Goal: Task Accomplishment & Management: Manage account settings

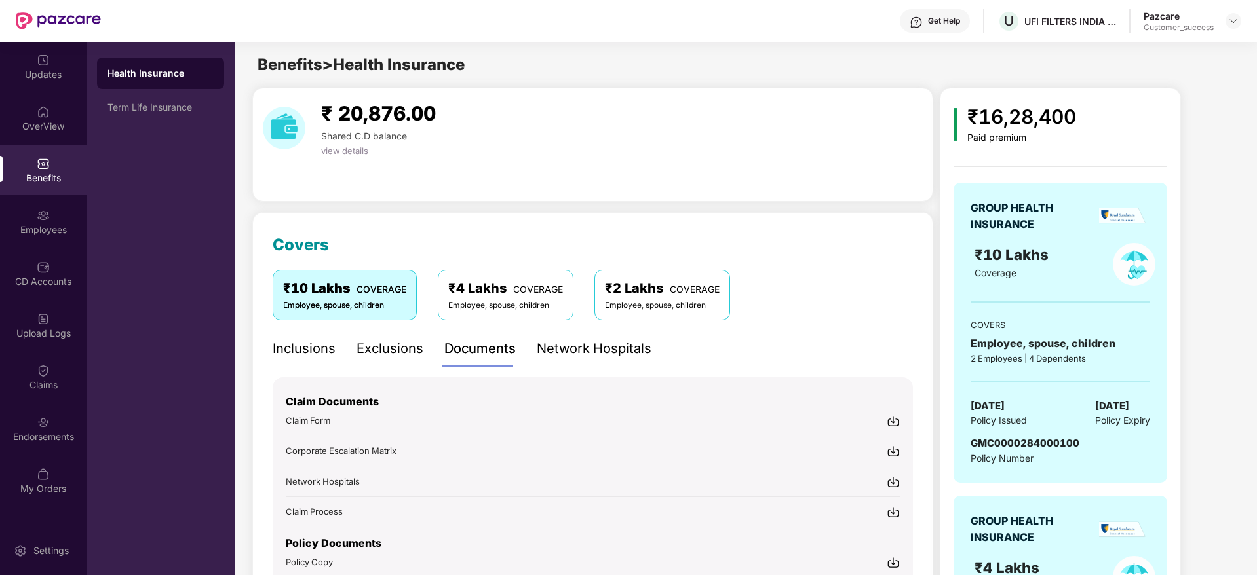
scroll to position [393, 0]
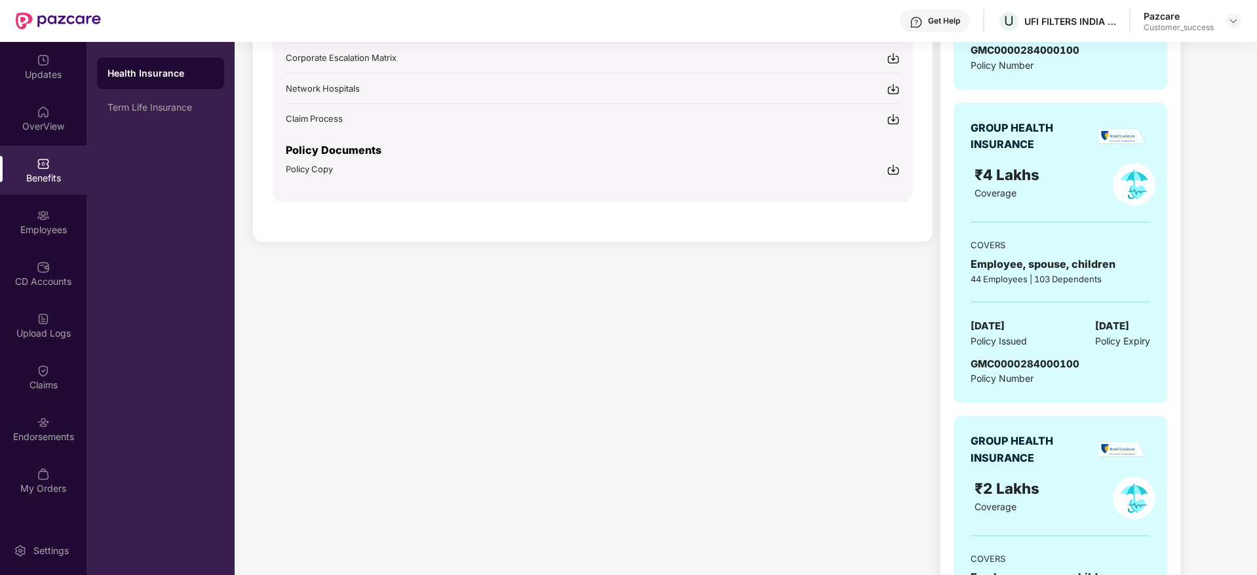
click at [1238, 152] on div "₹ 20,876.00 Shared C.D balance view details Covers ₹10 Lakhs COVERAGE Employee,…" at bounding box center [745, 214] width 1021 height 1039
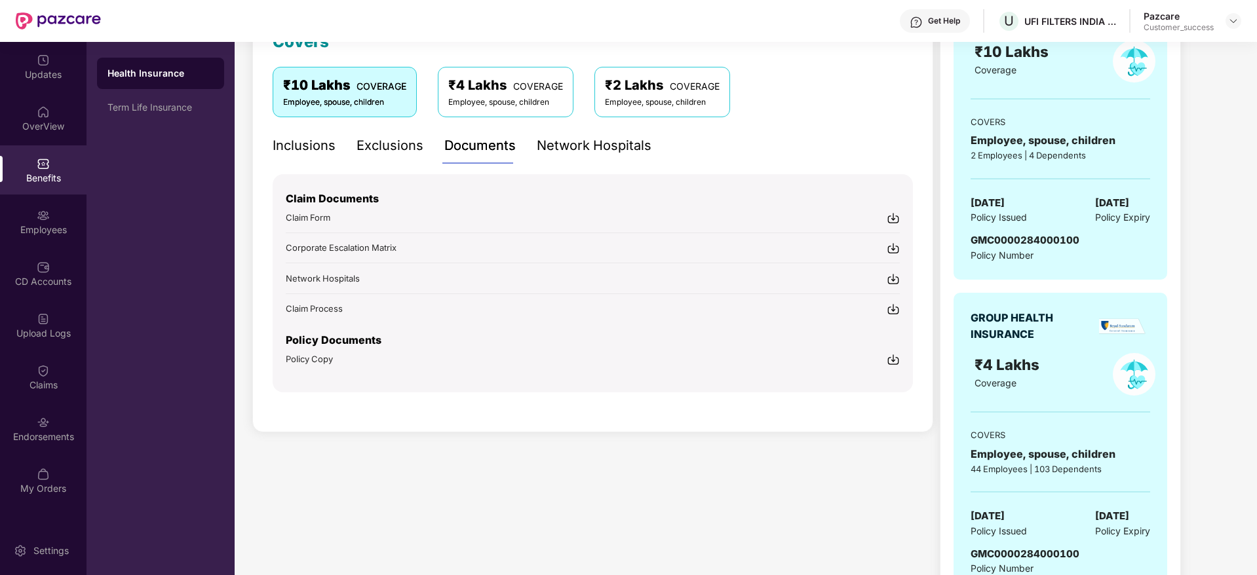
scroll to position [0, 0]
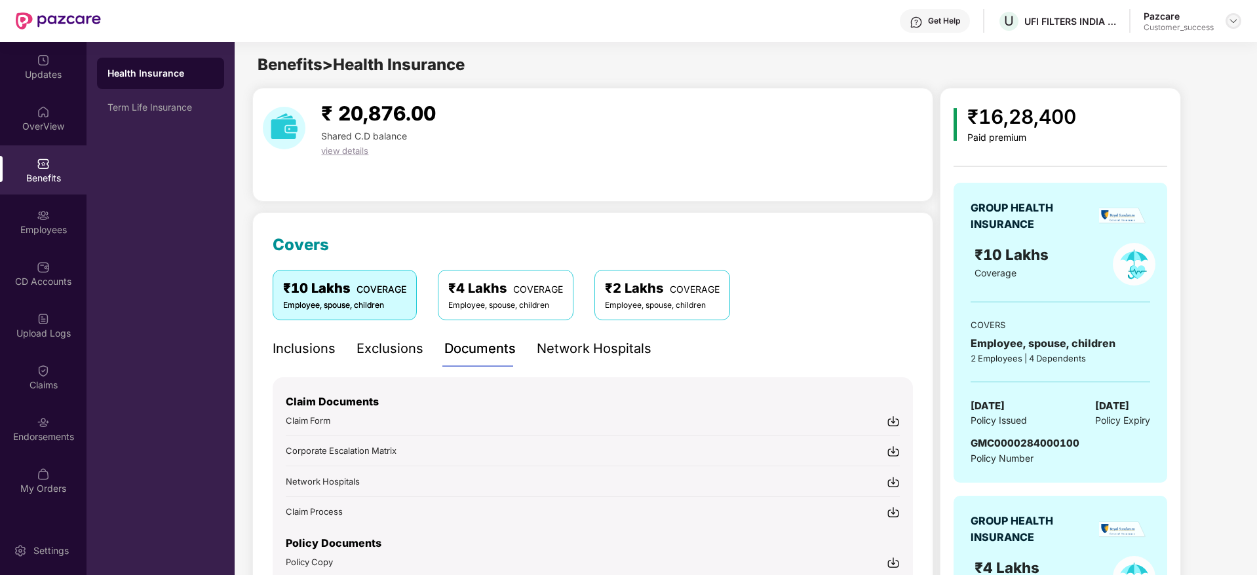
click at [1237, 22] on img at bounding box center [1233, 21] width 10 height 10
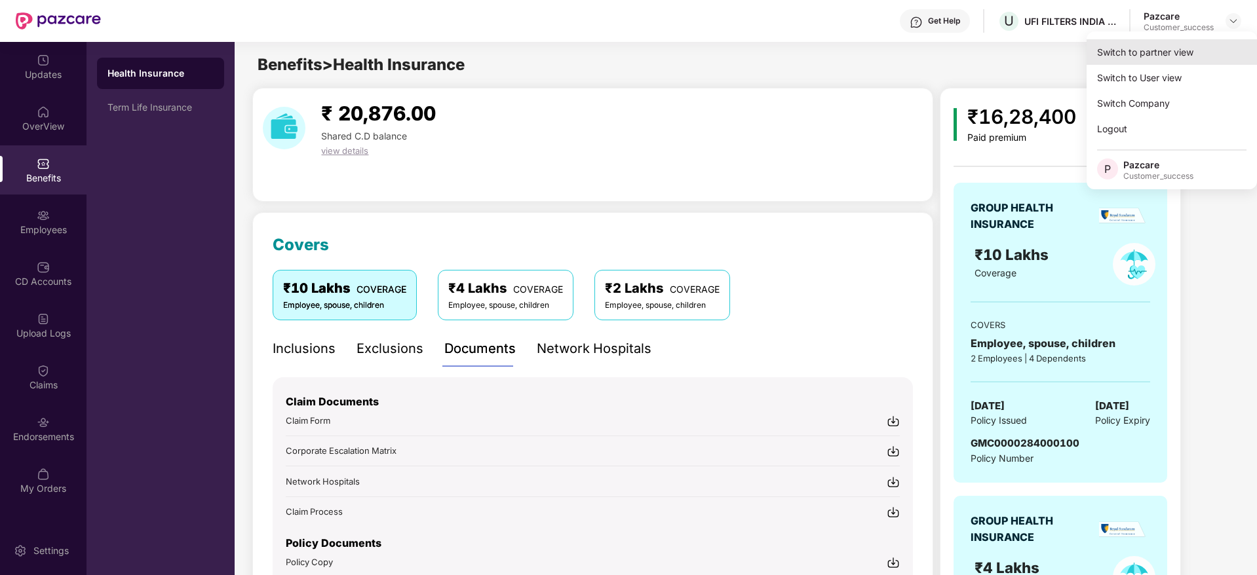
click at [1125, 48] on div "Switch to partner view" at bounding box center [1171, 52] width 170 height 26
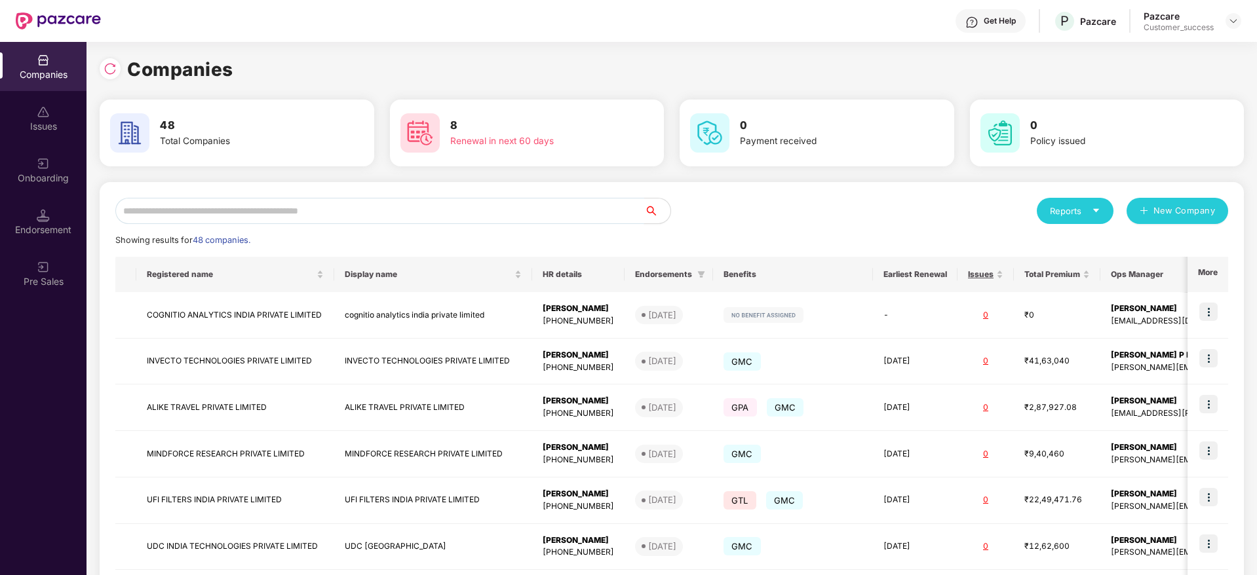
click at [343, 214] on input "text" at bounding box center [379, 211] width 529 height 26
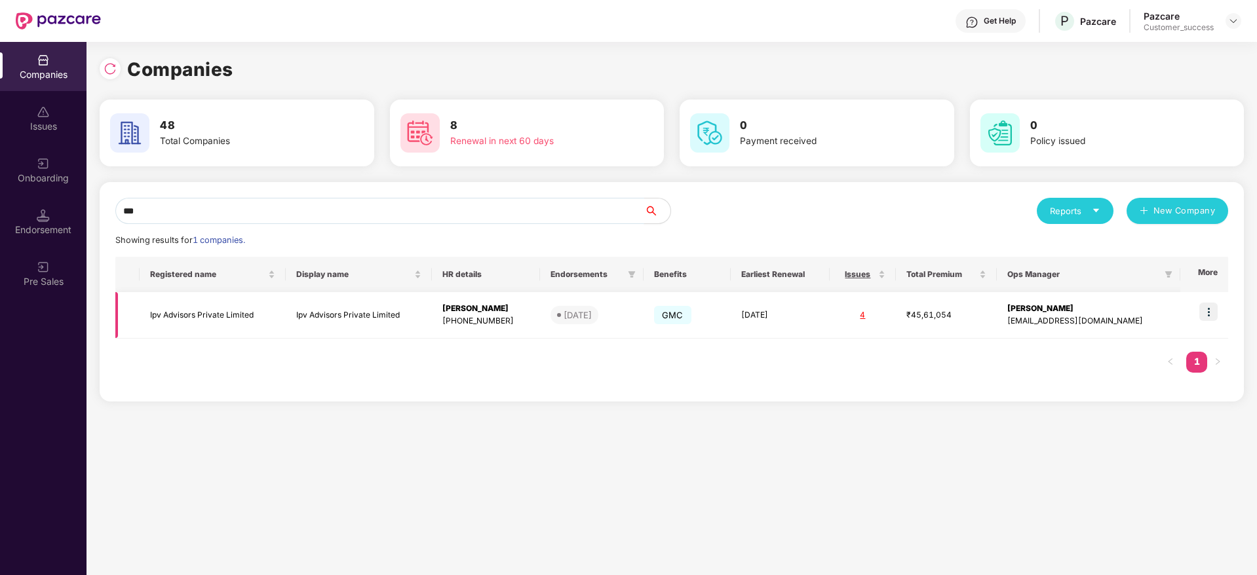
type input "***"
click at [1212, 309] on img at bounding box center [1208, 312] width 18 height 18
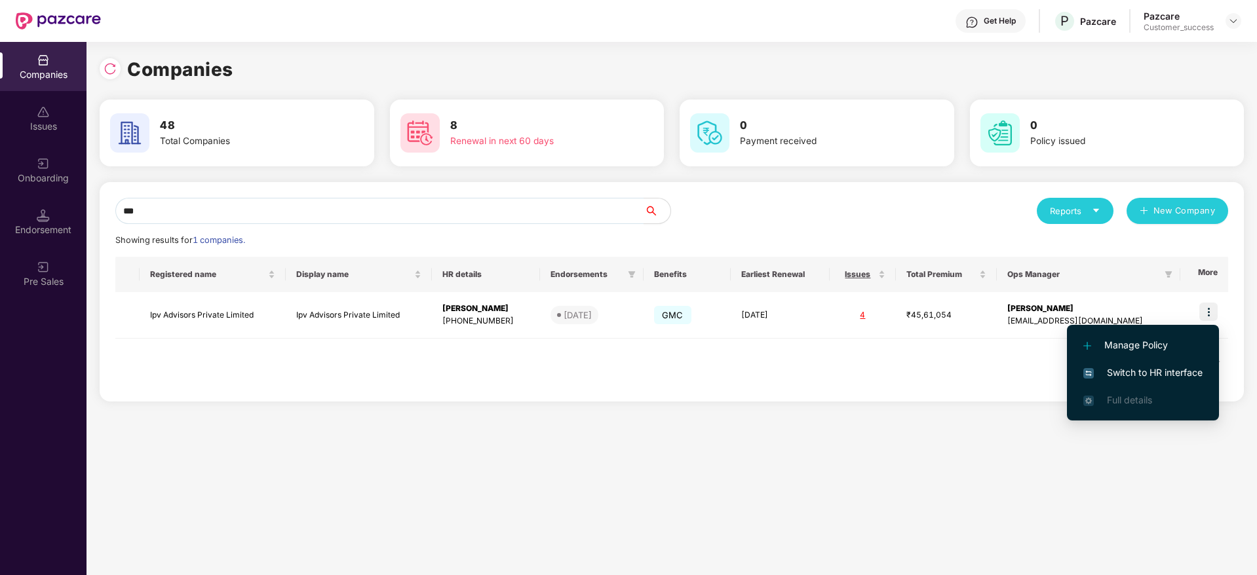
click at [1119, 375] on span "Switch to HR interface" at bounding box center [1142, 373] width 119 height 14
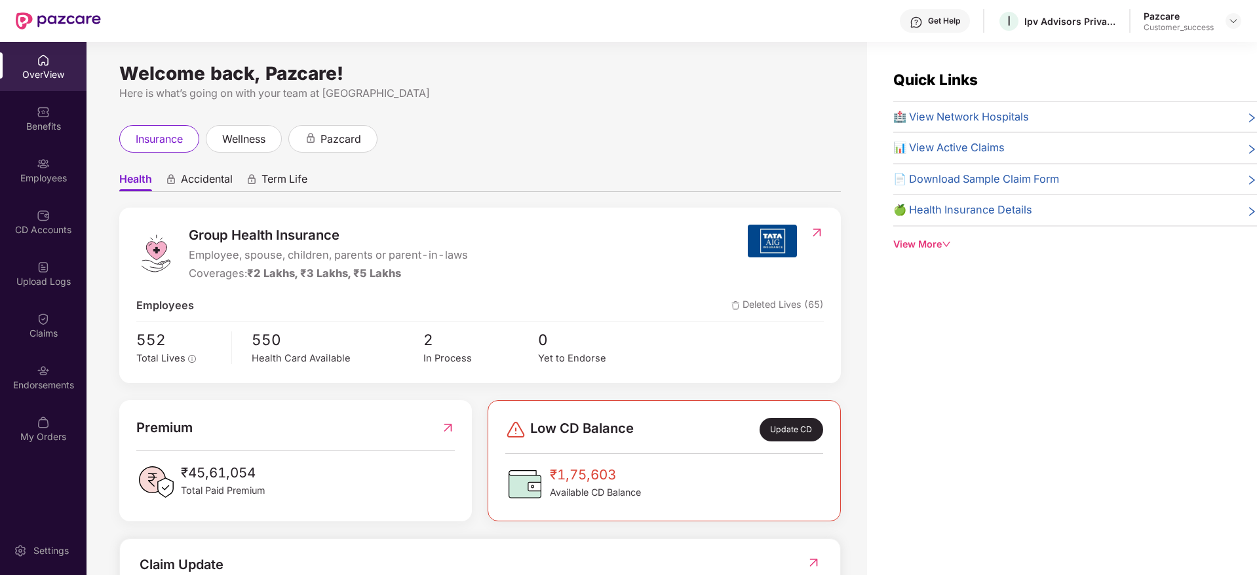
click at [38, 163] on img at bounding box center [43, 163] width 13 height 13
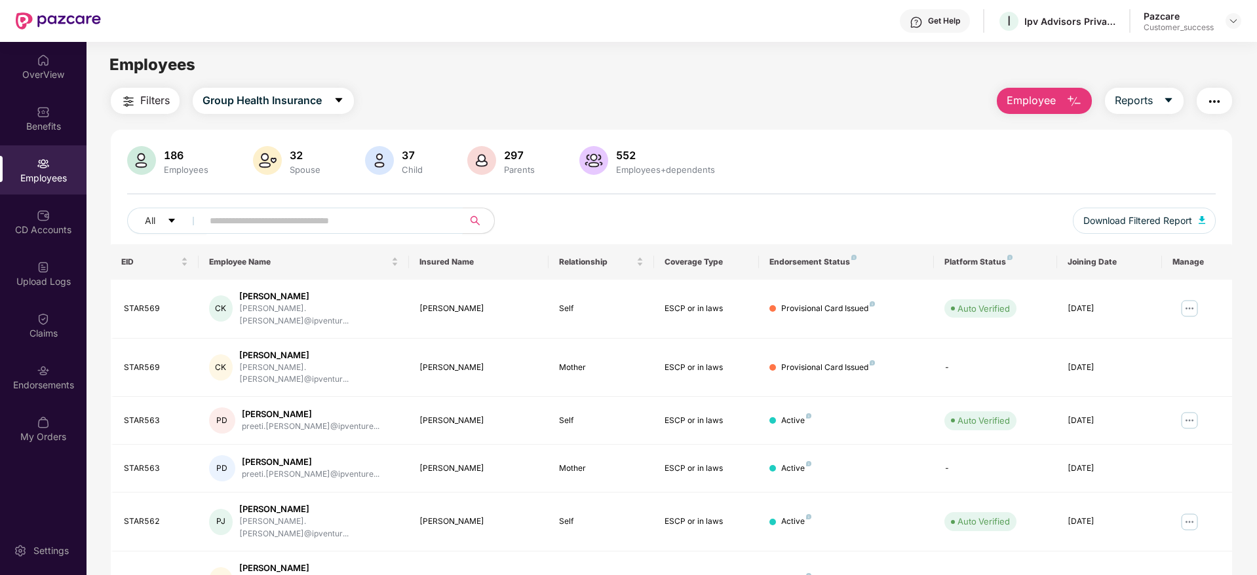
click at [268, 218] on input "text" at bounding box center [327, 221] width 235 height 20
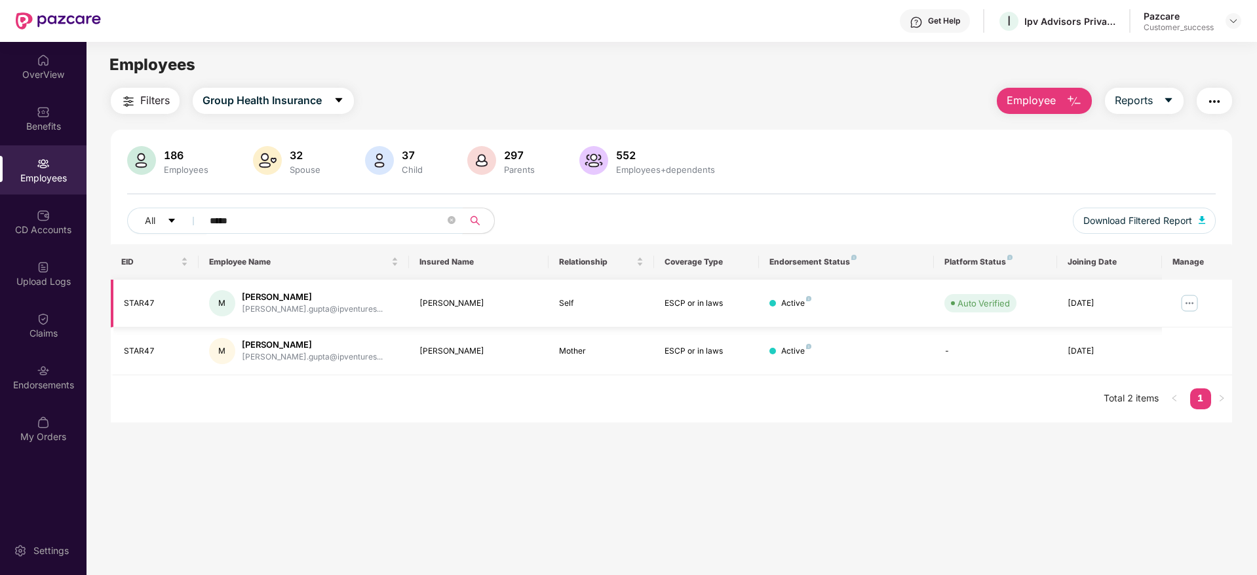
type input "*****"
click at [1194, 306] on img at bounding box center [1189, 303] width 21 height 21
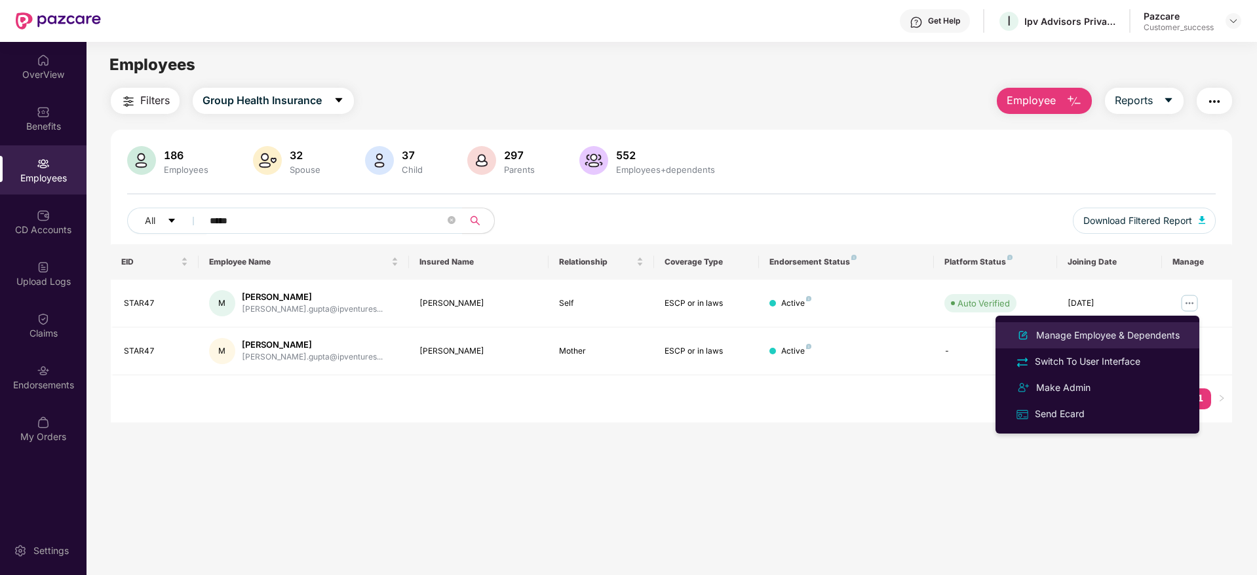
click at [1065, 336] on div "Manage Employee & Dependents" at bounding box center [1107, 335] width 149 height 14
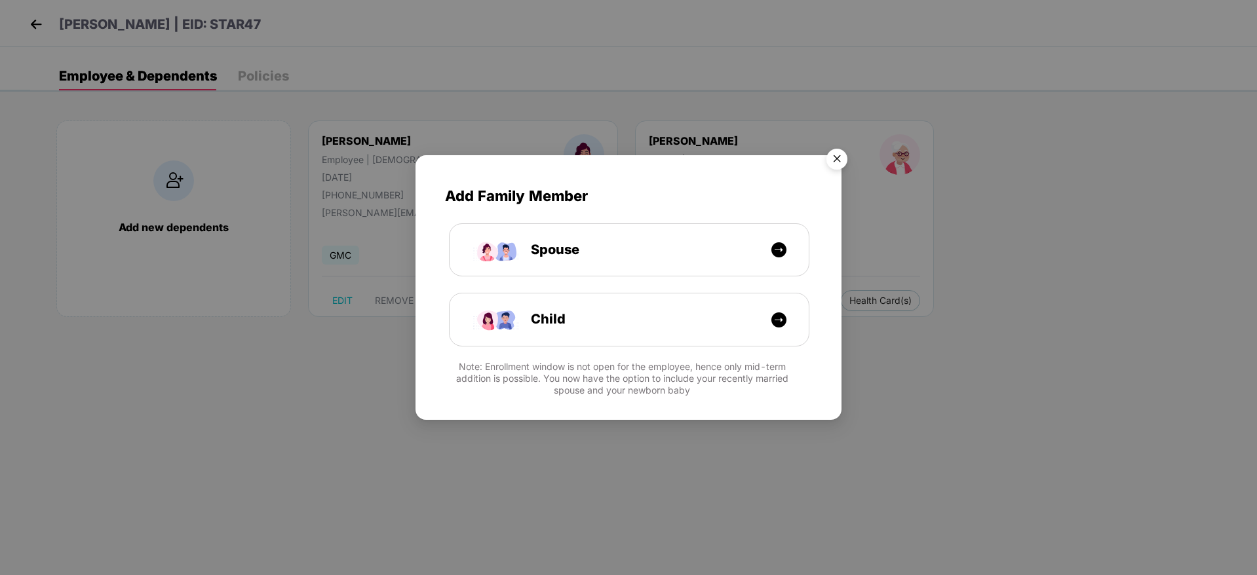
click at [830, 160] on img "Close" at bounding box center [836, 161] width 37 height 37
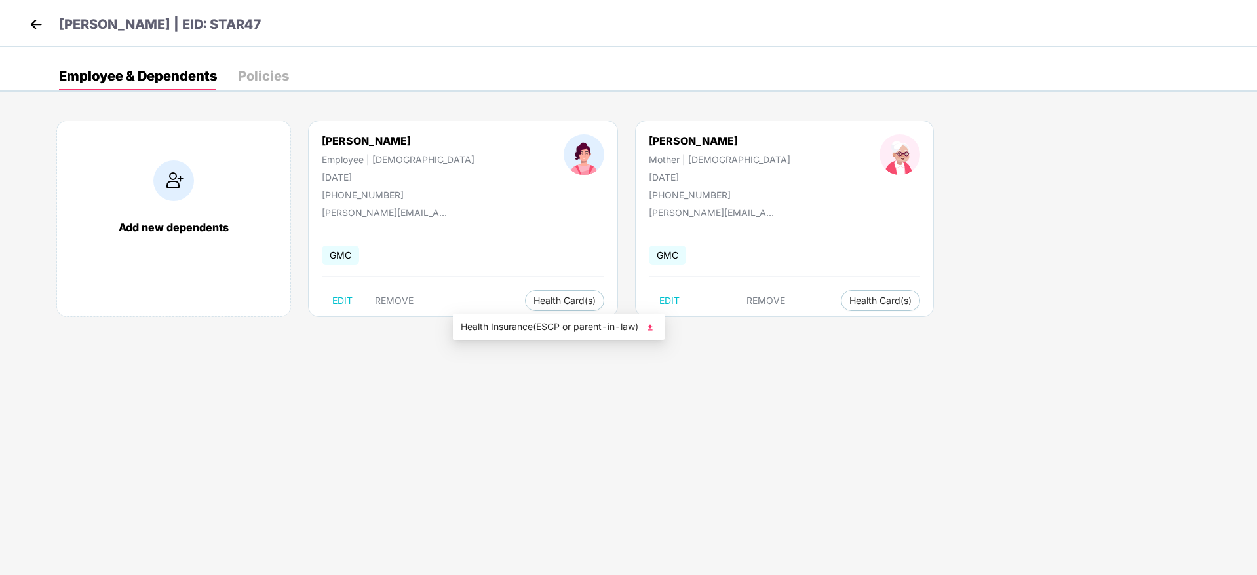
click at [526, 324] on span "Health Insurance(ESCP or parent-in-law)" at bounding box center [559, 327] width 196 height 14
click at [37, 21] on img at bounding box center [36, 24] width 20 height 20
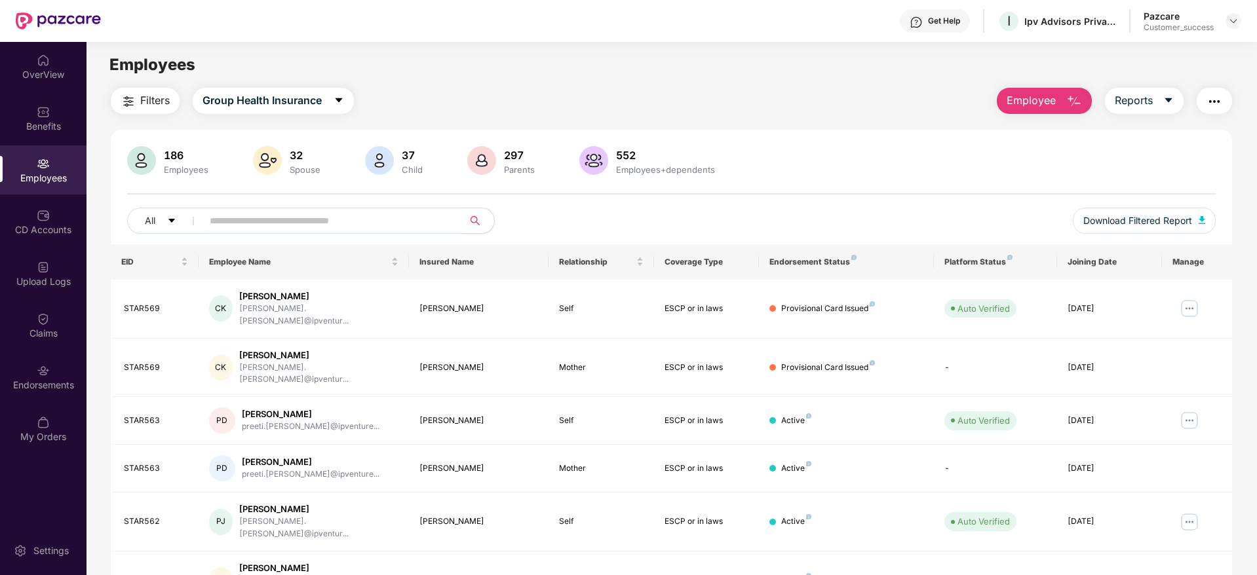
click at [265, 212] on input "text" at bounding box center [327, 221] width 235 height 20
click at [1240, 21] on div at bounding box center [1233, 21] width 16 height 16
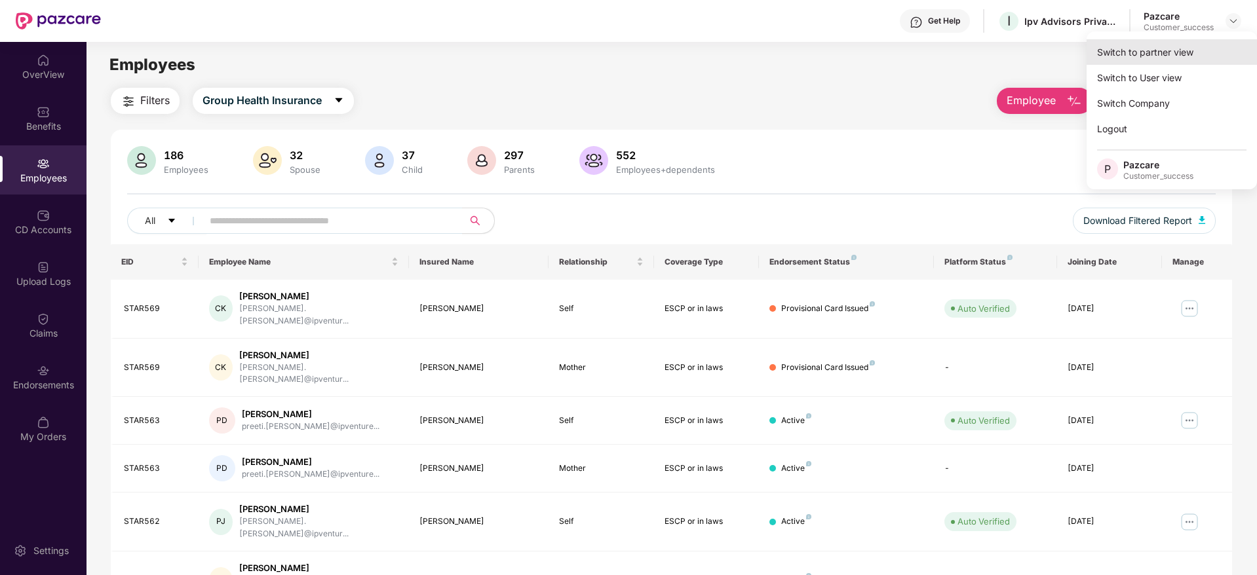
click at [1145, 49] on div "Switch to partner view" at bounding box center [1171, 52] width 170 height 26
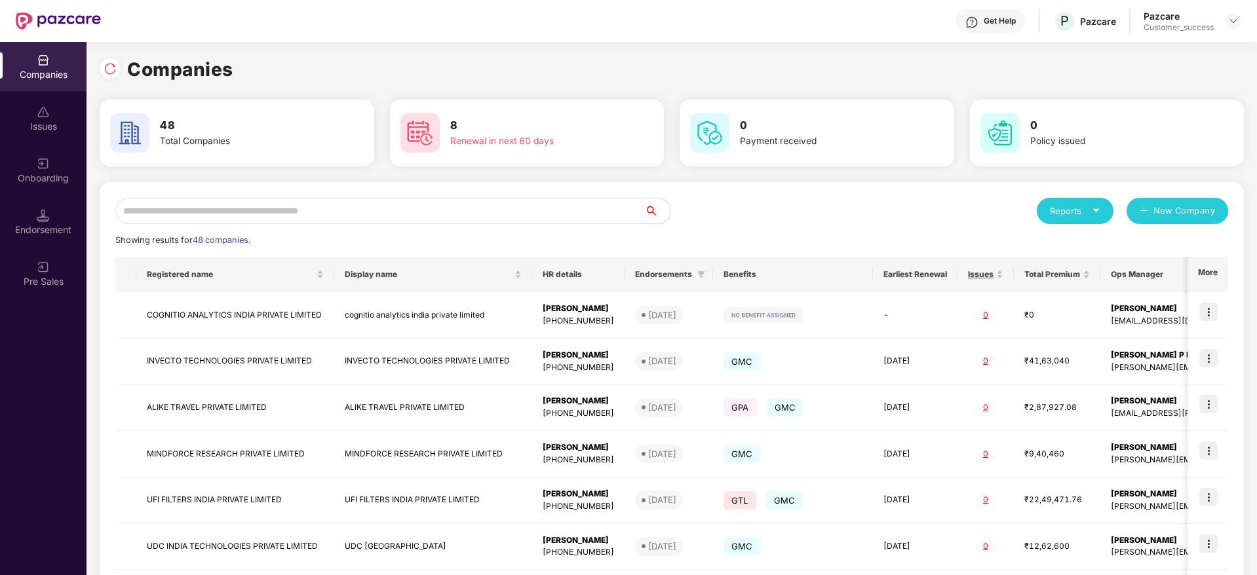
click at [399, 205] on input "text" at bounding box center [379, 211] width 529 height 26
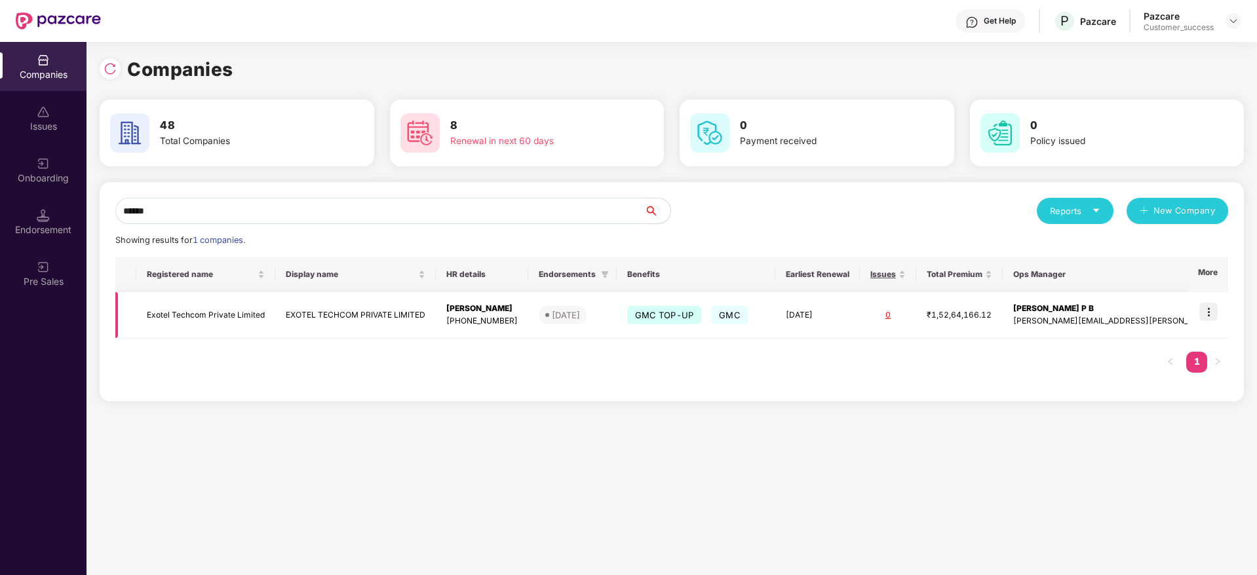
type input "******"
click at [1207, 313] on img at bounding box center [1208, 312] width 18 height 18
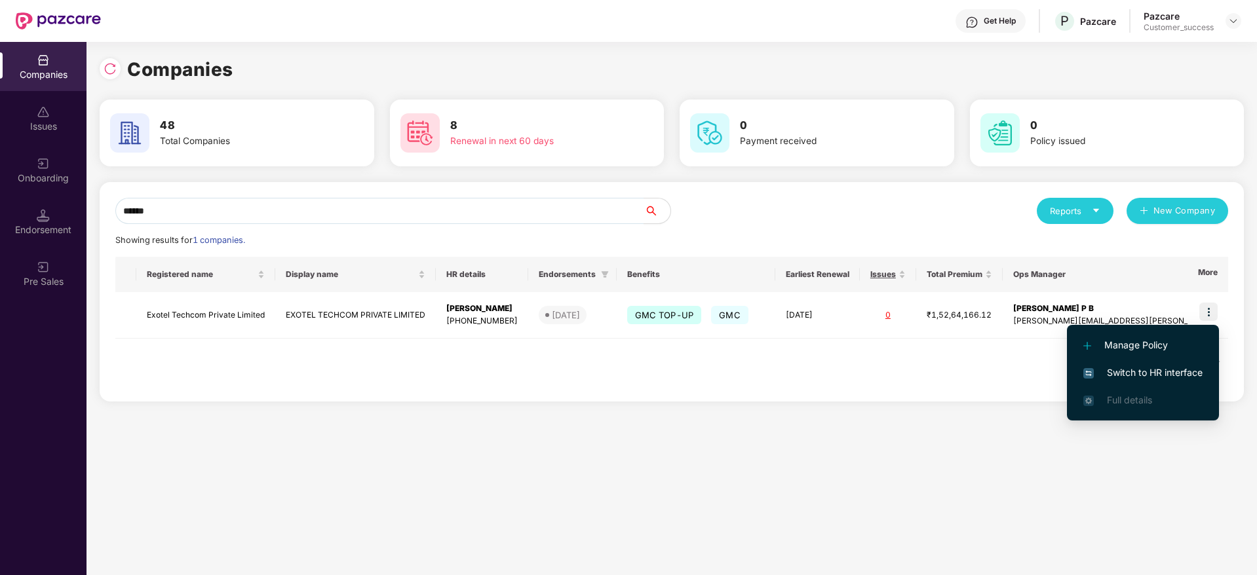
click at [1130, 373] on span "Switch to HR interface" at bounding box center [1142, 373] width 119 height 14
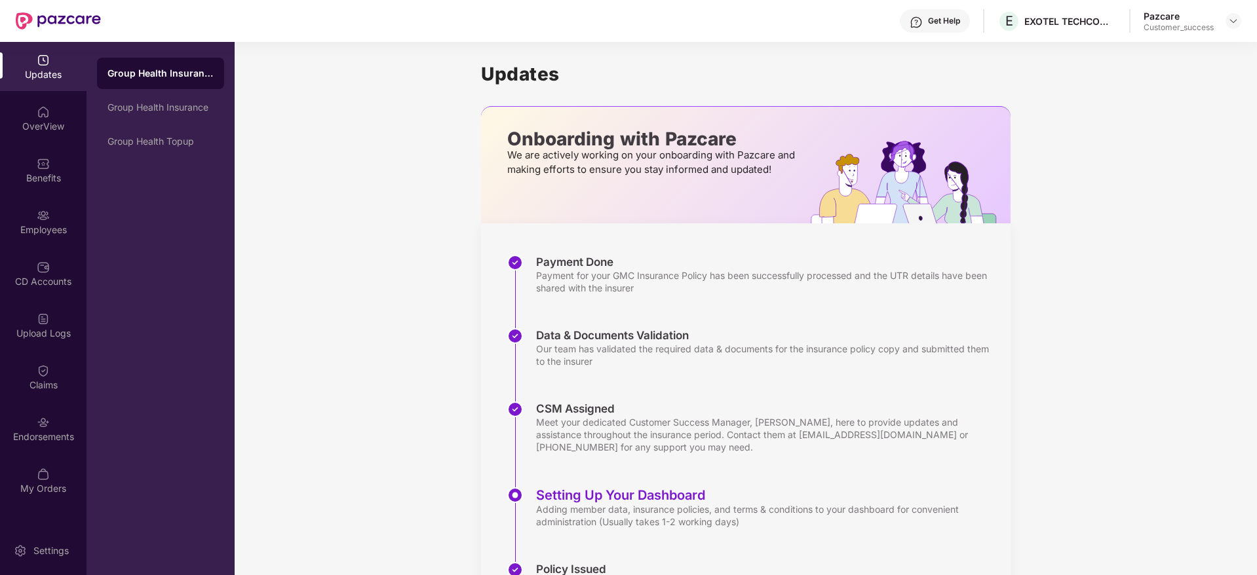
click at [47, 288] on div "CD Accounts" at bounding box center [43, 273] width 86 height 49
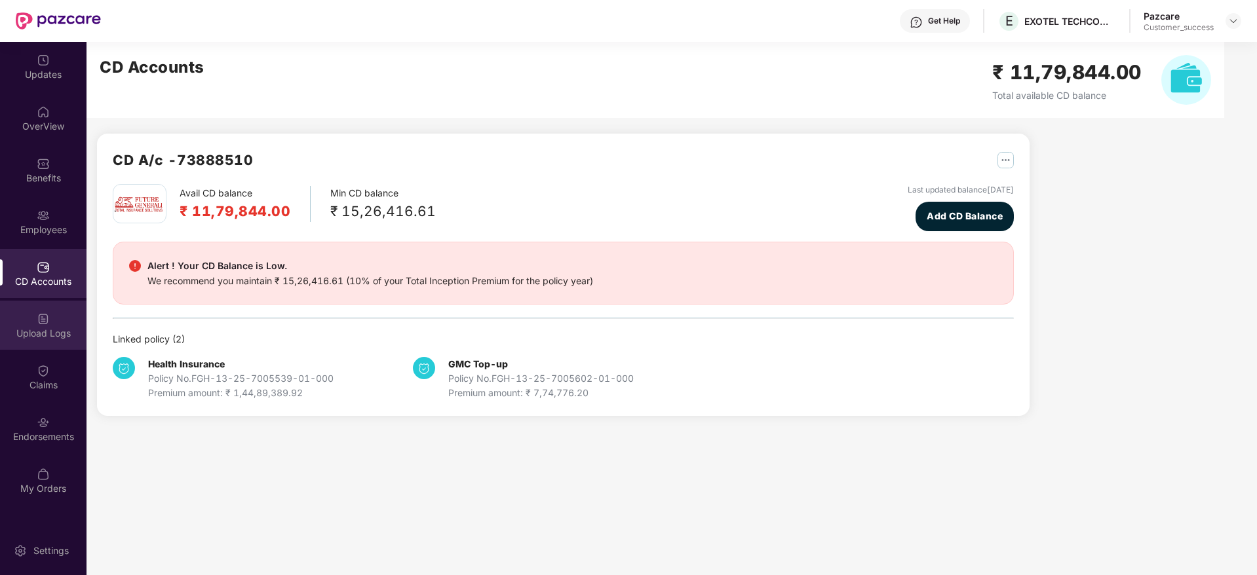
click at [37, 329] on div "Upload Logs" at bounding box center [43, 333] width 86 height 13
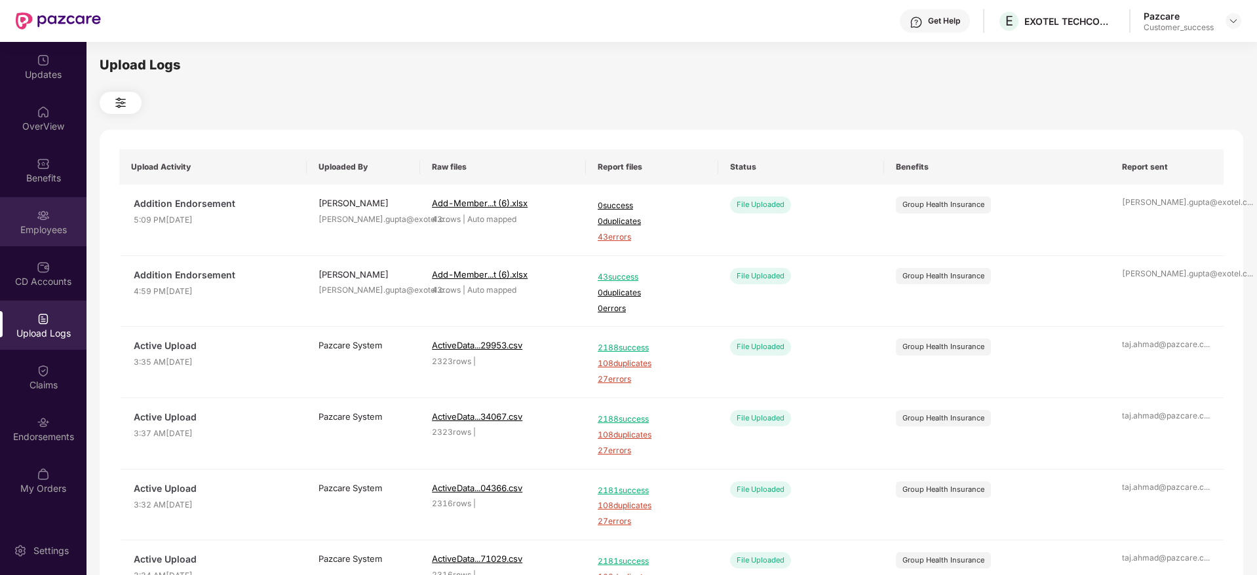
click at [35, 222] on div "Employees" at bounding box center [43, 221] width 86 height 49
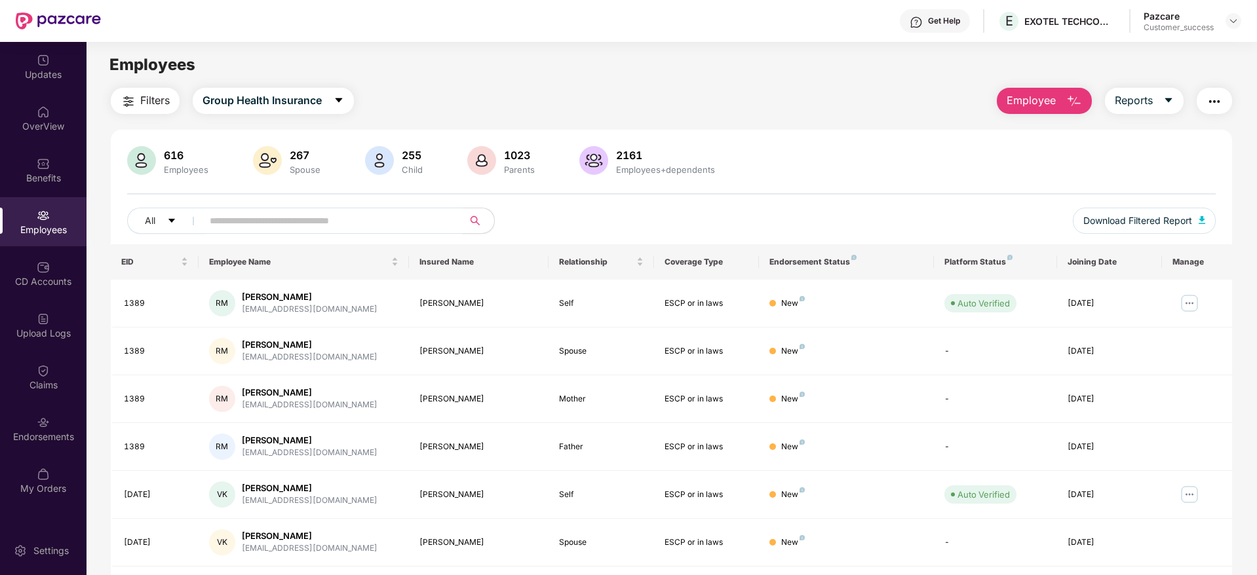
click at [274, 224] on input "text" at bounding box center [327, 221] width 235 height 20
paste input "****"
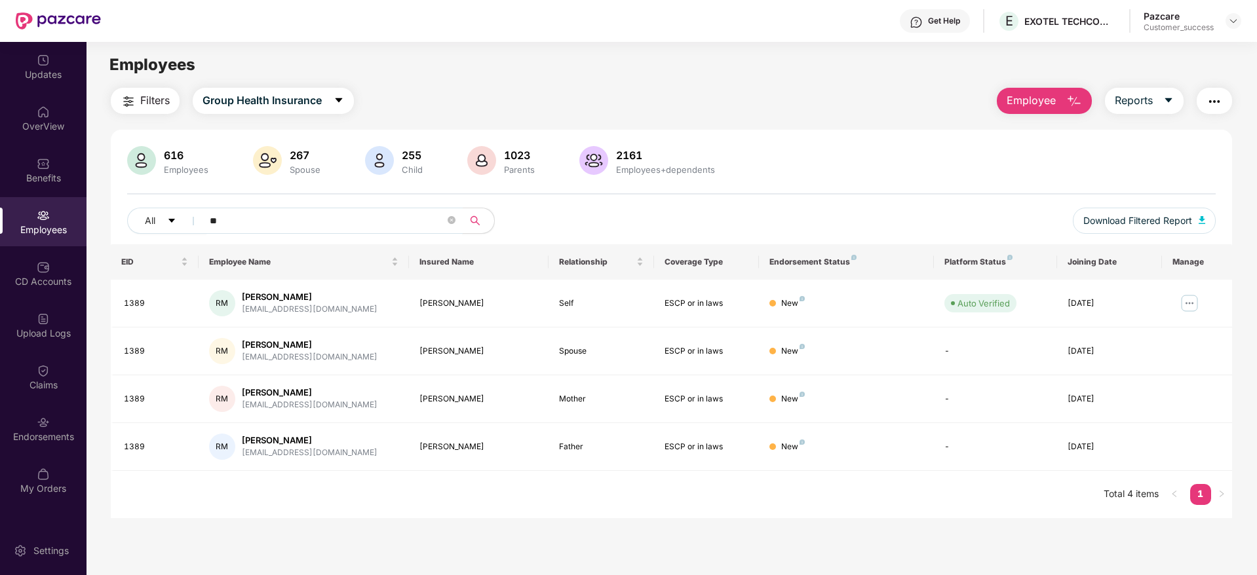
type input "*"
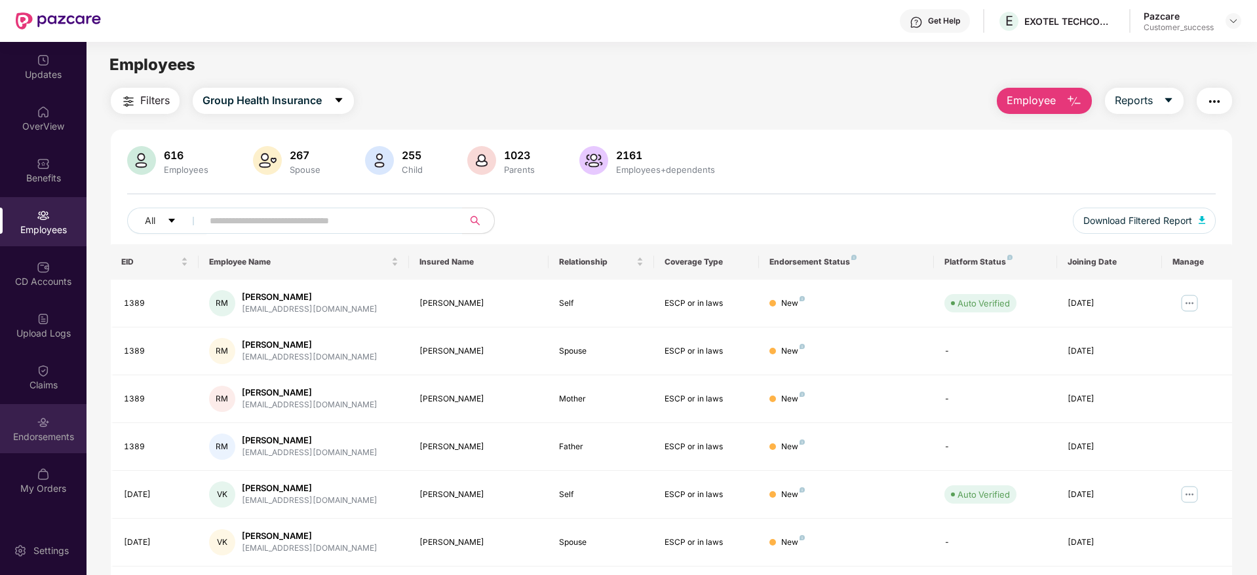
click at [31, 427] on div "Endorsements" at bounding box center [43, 428] width 86 height 49
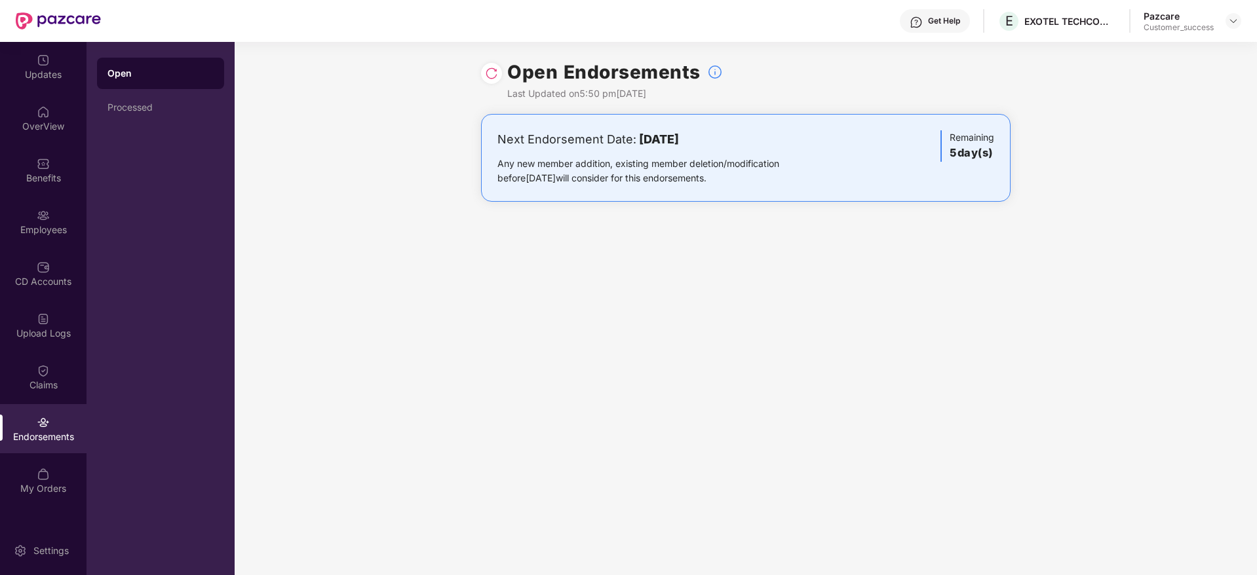
click at [489, 80] on div at bounding box center [491, 73] width 21 height 21
click at [493, 71] on img at bounding box center [491, 73] width 13 height 13
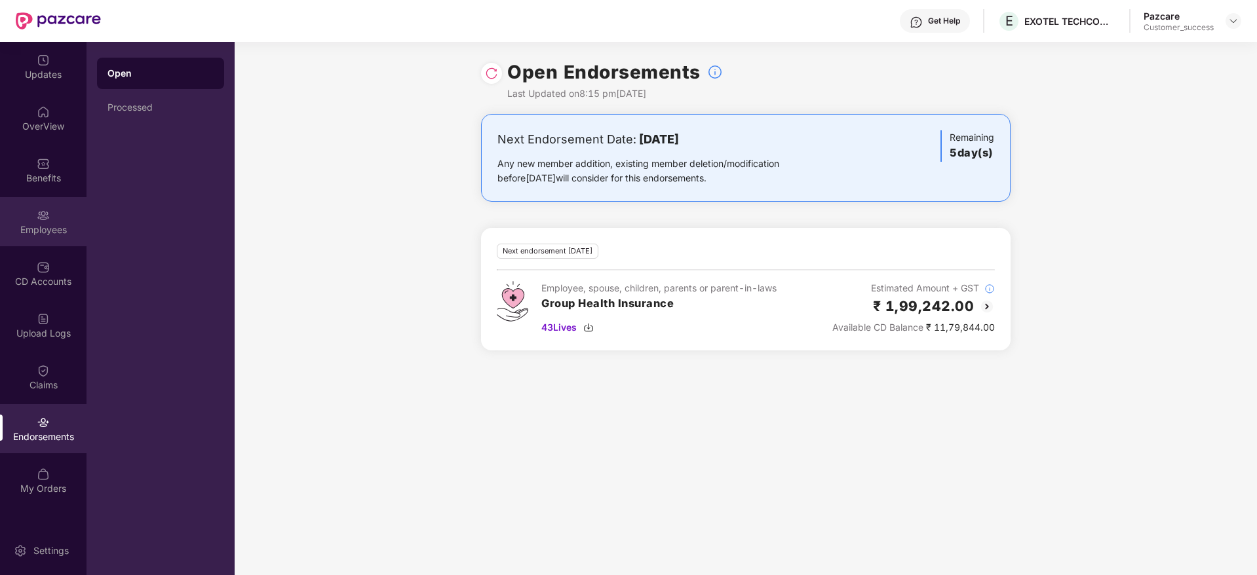
click at [53, 216] on div "Employees" at bounding box center [43, 221] width 86 height 49
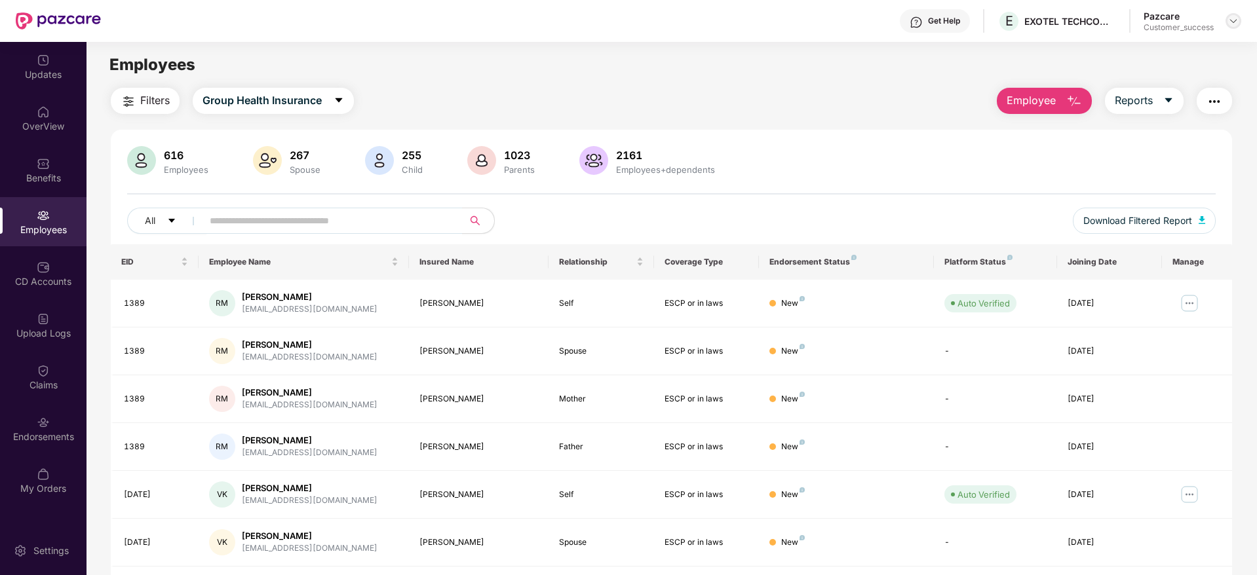
click at [1230, 21] on img at bounding box center [1233, 21] width 10 height 10
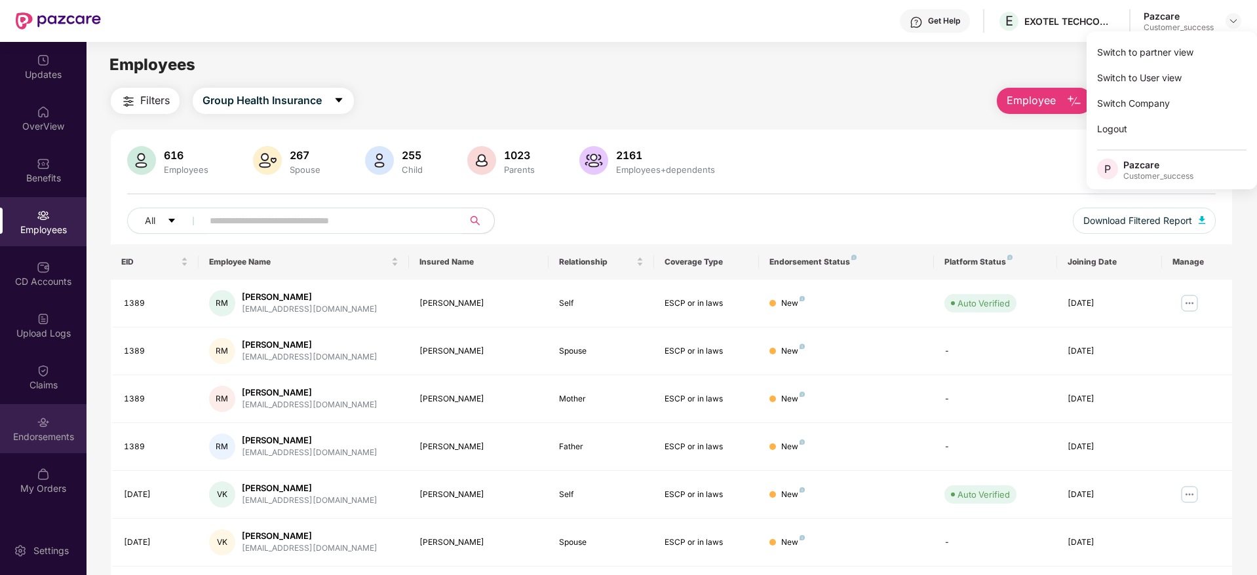
click at [39, 435] on div "Endorsements" at bounding box center [43, 437] width 86 height 13
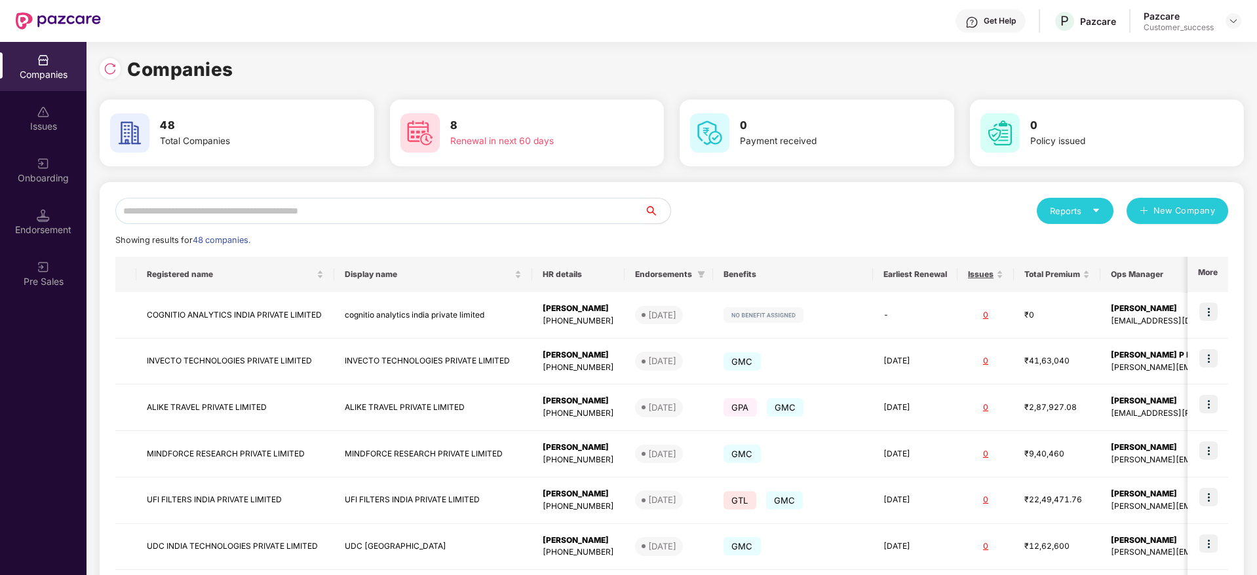
click at [280, 212] on input "text" at bounding box center [379, 211] width 529 height 26
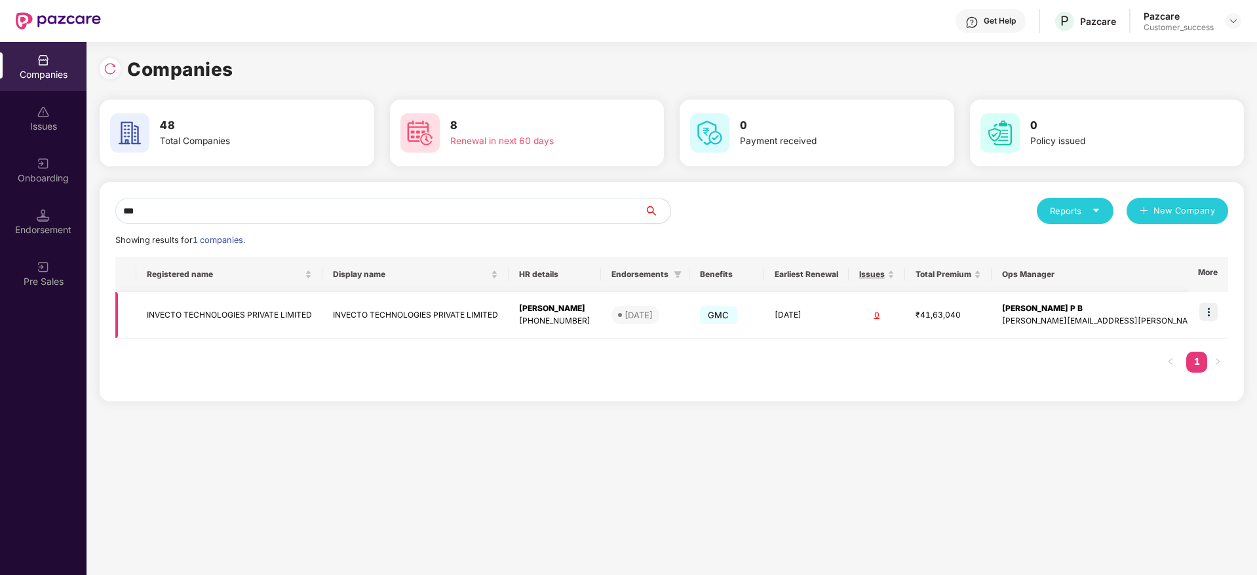
type input "***"
click at [1212, 312] on img at bounding box center [1208, 312] width 18 height 18
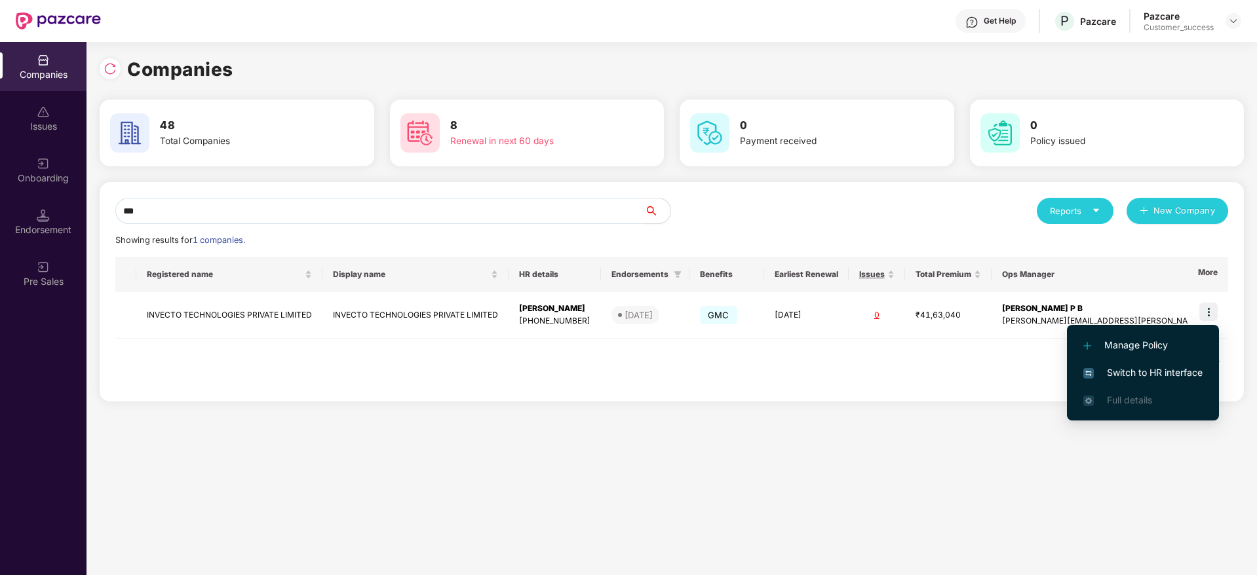
click at [1154, 370] on span "Switch to HR interface" at bounding box center [1142, 373] width 119 height 14
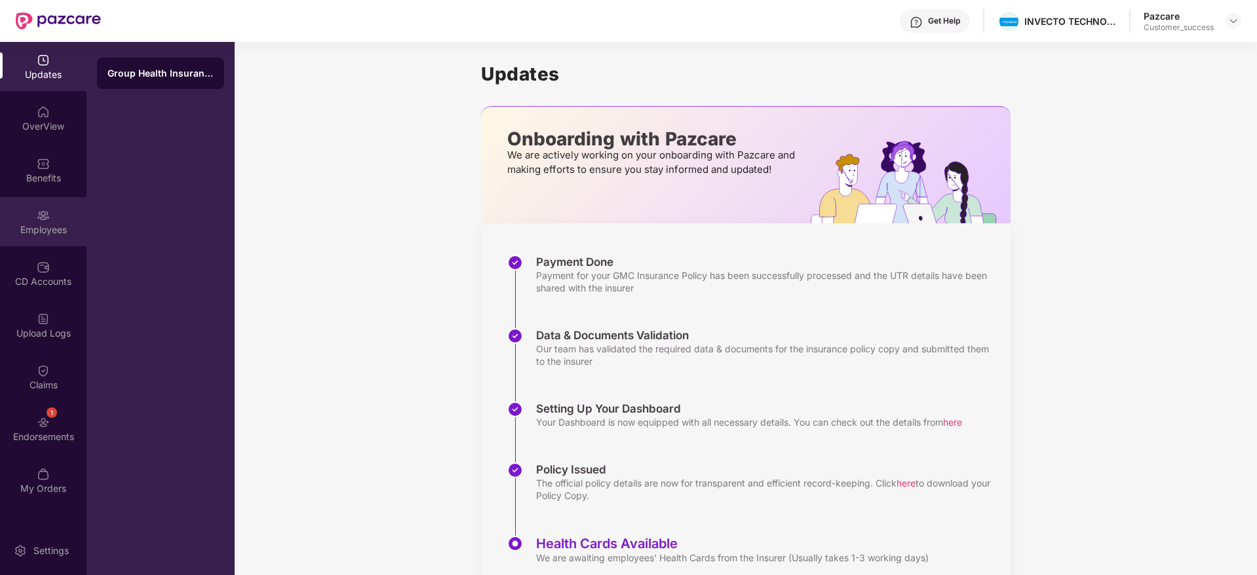
click at [47, 234] on div "Employees" at bounding box center [43, 229] width 86 height 13
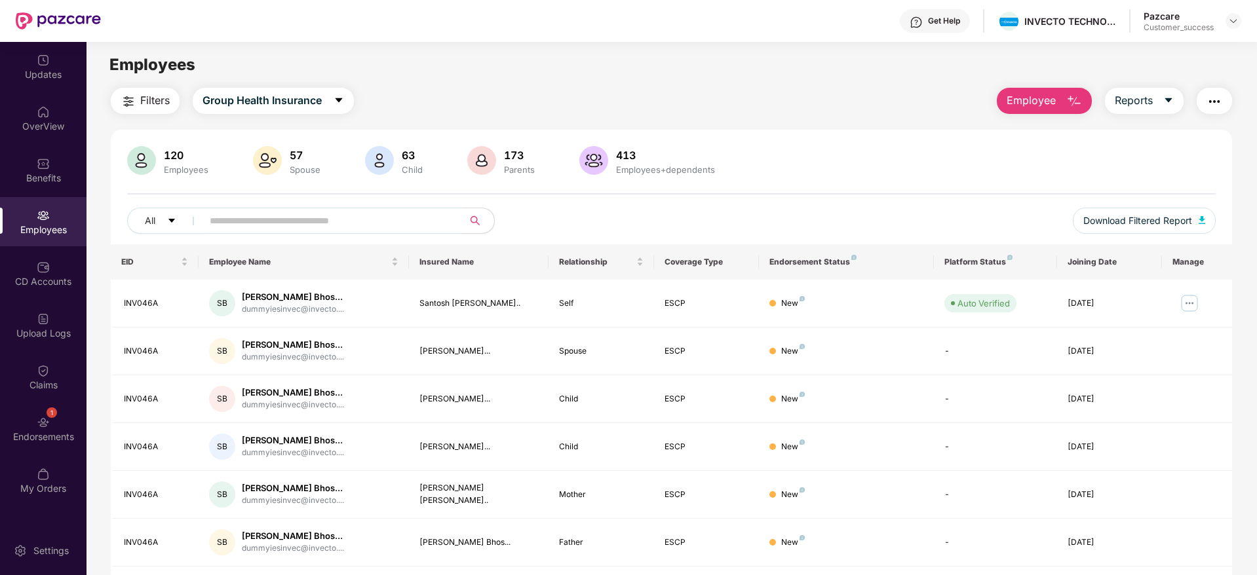
click at [275, 218] on input "text" at bounding box center [327, 221] width 235 height 20
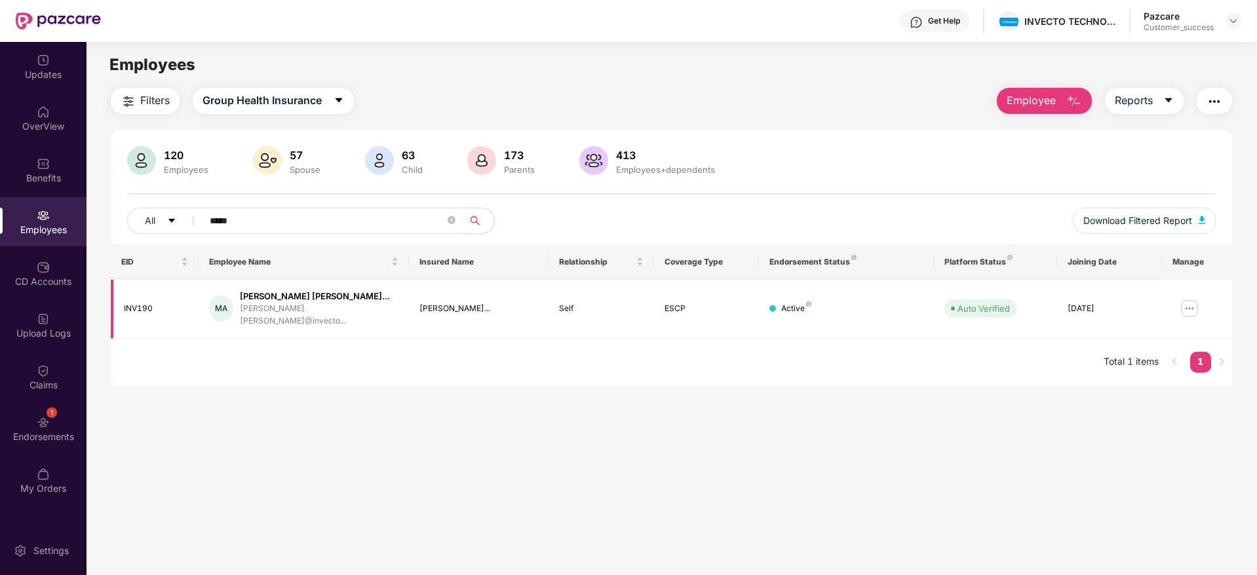
type input "*****"
click at [1185, 300] on img at bounding box center [1189, 308] width 21 height 21
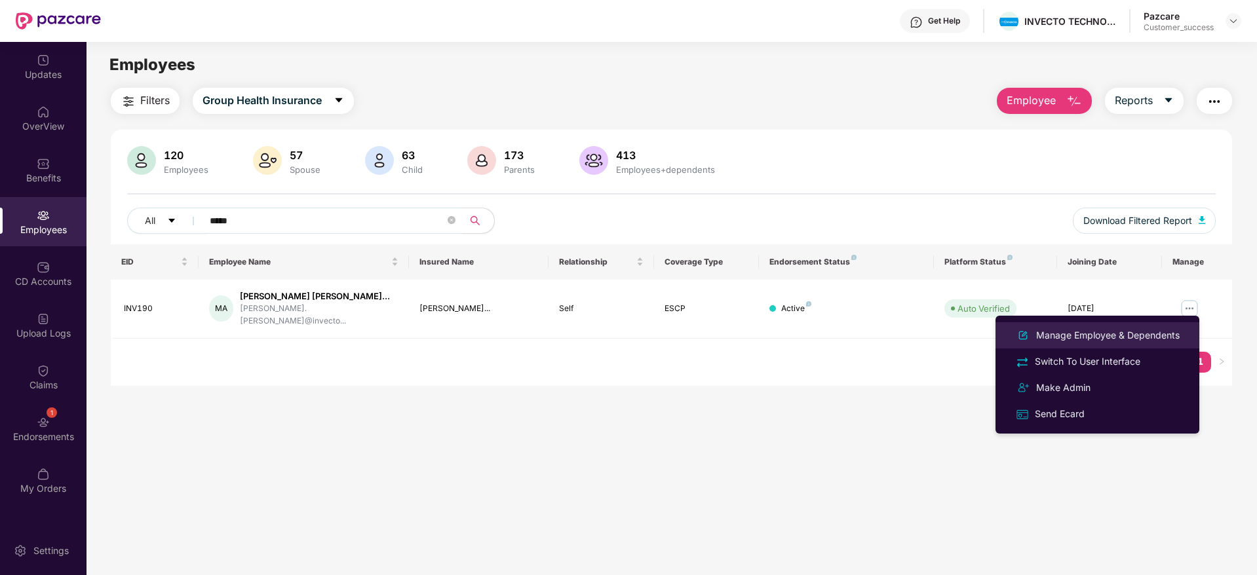
click at [1086, 329] on div "Manage Employee & Dependents" at bounding box center [1107, 335] width 149 height 14
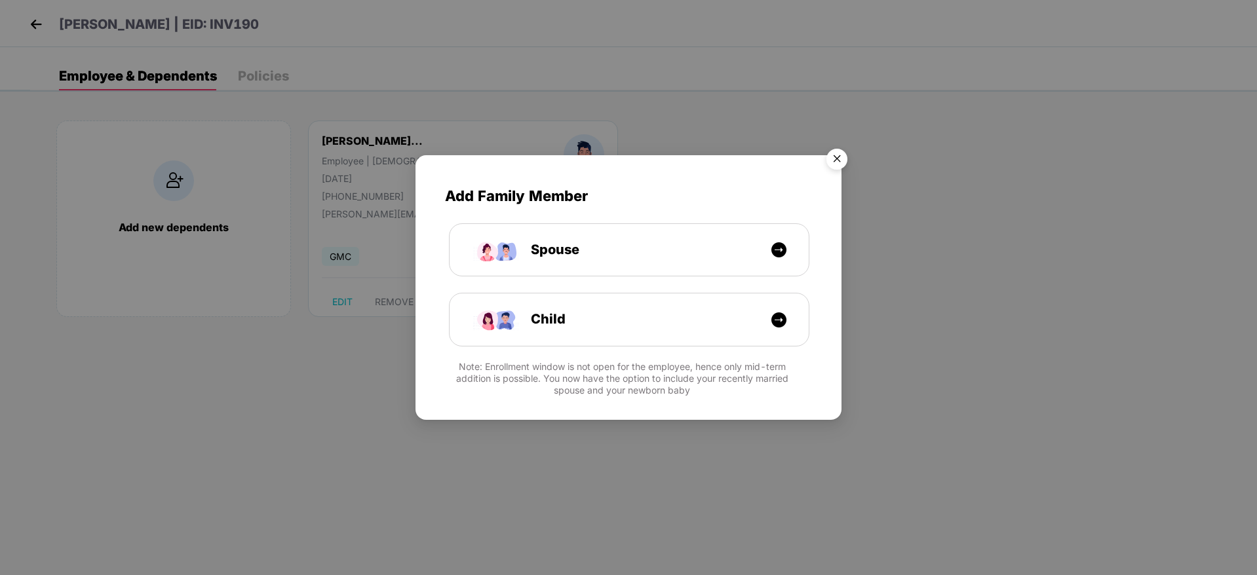
click at [831, 171] on img "Close" at bounding box center [836, 161] width 37 height 37
